Goal: Task Accomplishment & Management: Manage account settings

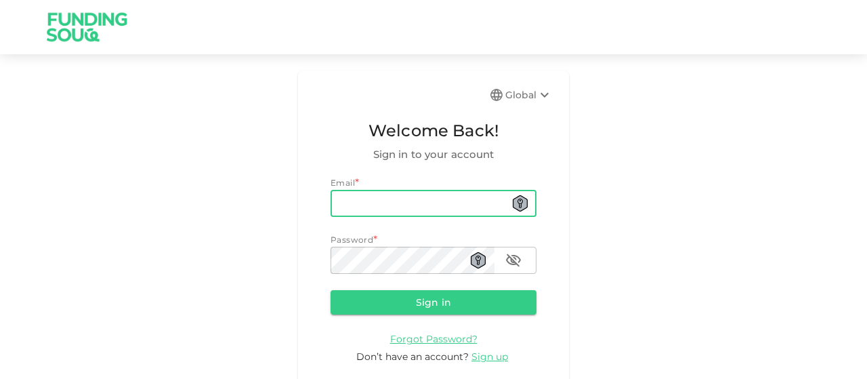
click at [356, 197] on input "email" at bounding box center [434, 203] width 206 height 27
type input "[EMAIL_ADDRESS][DOMAIN_NAME]"
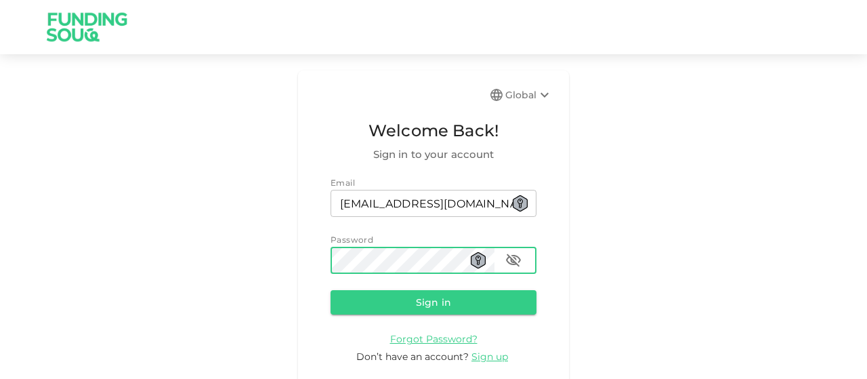
click at [331, 290] on button "Sign in" at bounding box center [434, 302] width 206 height 24
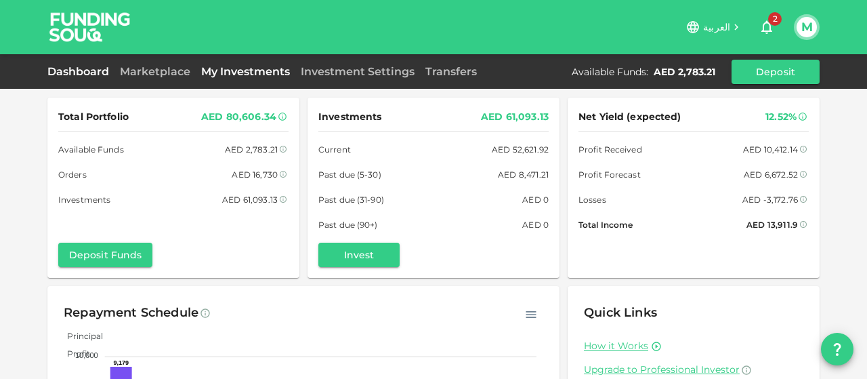
click at [276, 73] on link "My Investments" at bounding box center [246, 71] width 100 height 13
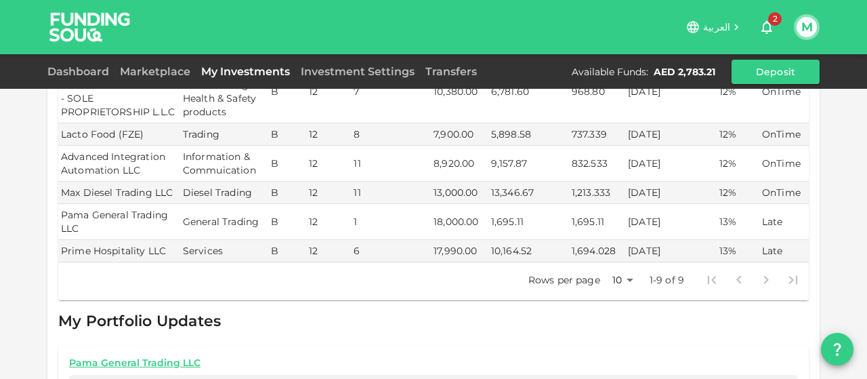
scroll to position [523, 0]
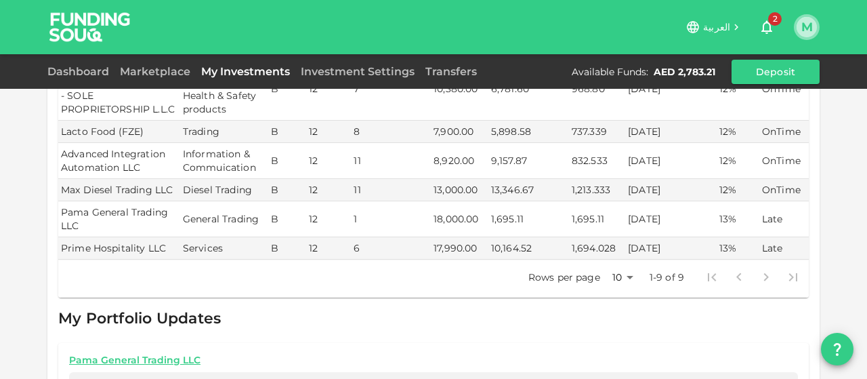
click at [810, 25] on button "M" at bounding box center [807, 27] width 20 height 20
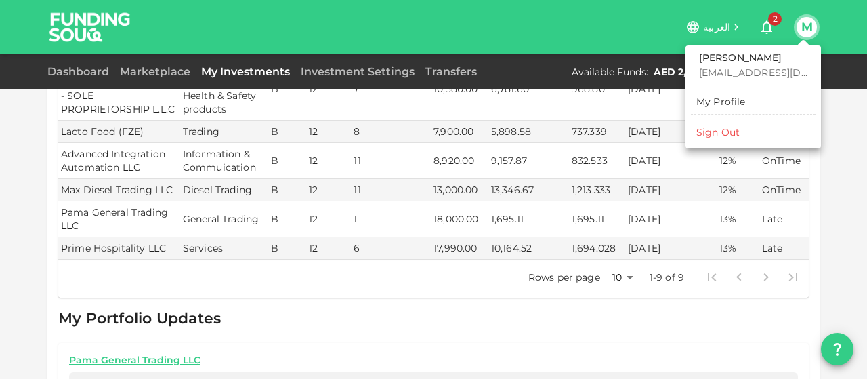
click at [740, 130] on li "Sign Out" at bounding box center [753, 132] width 125 height 22
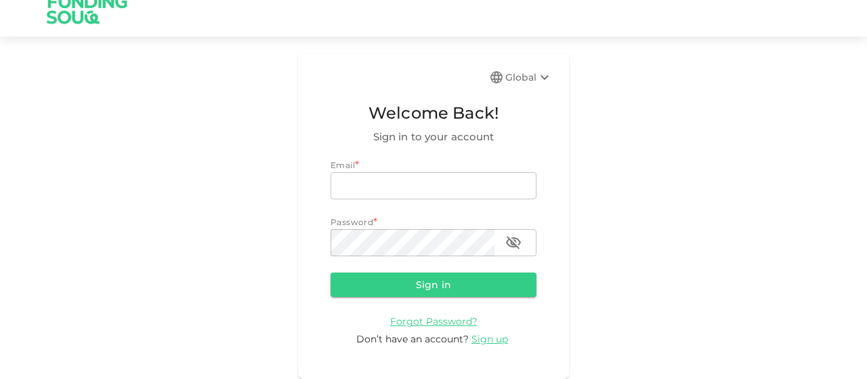
scroll to position [18, 0]
